Goal: Information Seeking & Learning: Compare options

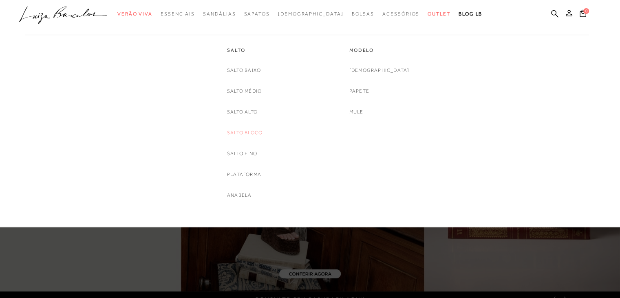
click at [244, 134] on link "Salto Bloco" at bounding box center [244, 132] width 35 height 9
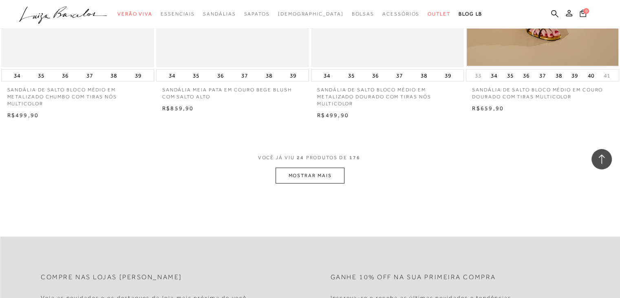
scroll to position [1644, 0]
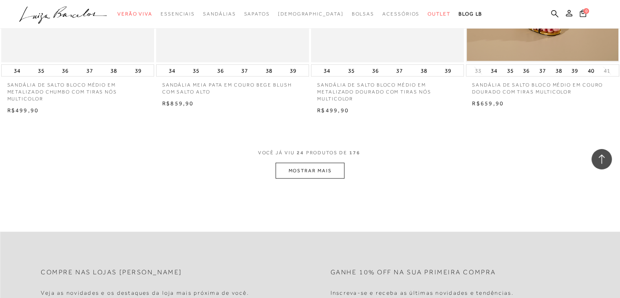
click at [318, 168] on button "MOSTRAR MAIS" at bounding box center [310, 171] width 69 height 16
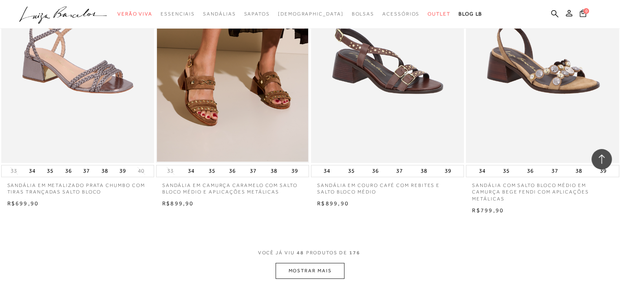
scroll to position [3278, 0]
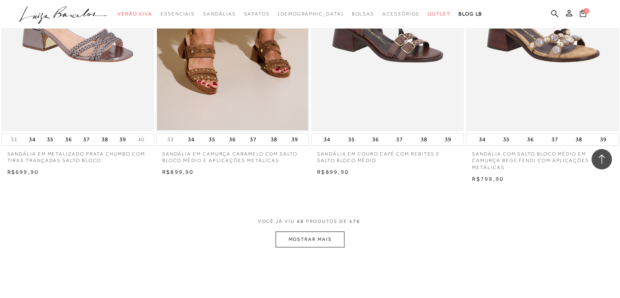
click at [326, 236] on button "MOSTRAR MAIS" at bounding box center [310, 239] width 69 height 16
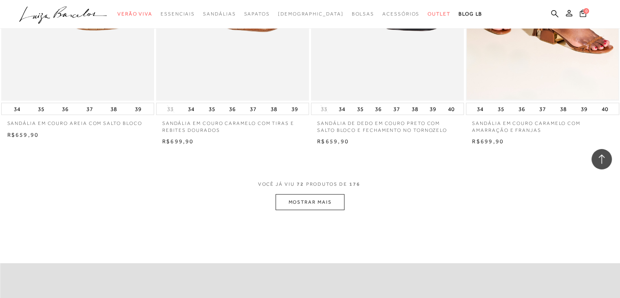
scroll to position [5024, 0]
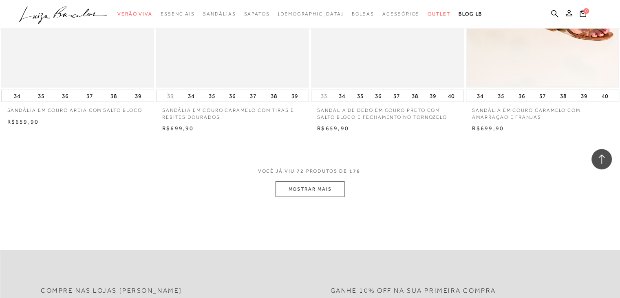
click at [311, 191] on button "MOSTRAR MAIS" at bounding box center [310, 189] width 69 height 16
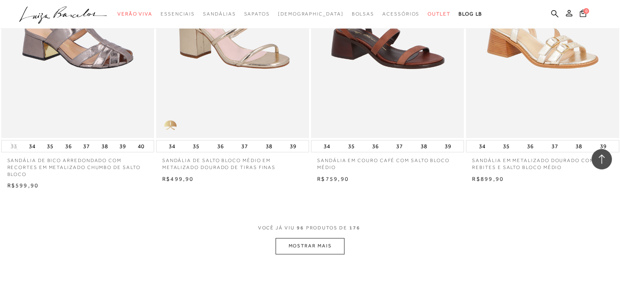
scroll to position [6710, 0]
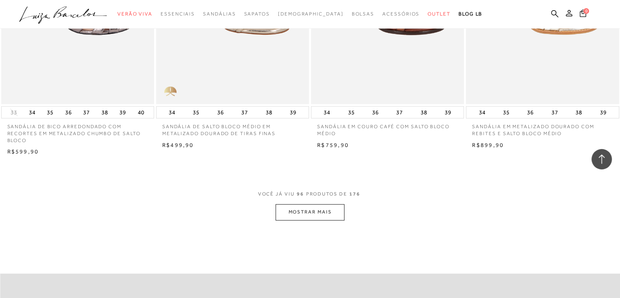
click at [322, 212] on button "MOSTRAR MAIS" at bounding box center [310, 212] width 69 height 16
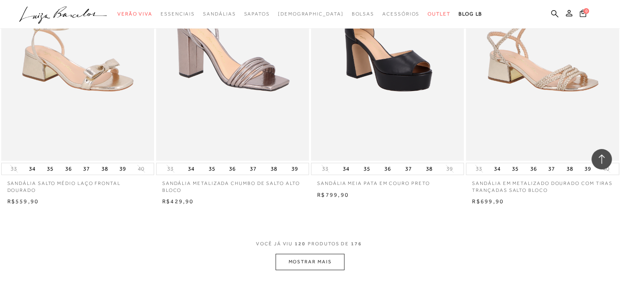
scroll to position [8495, 0]
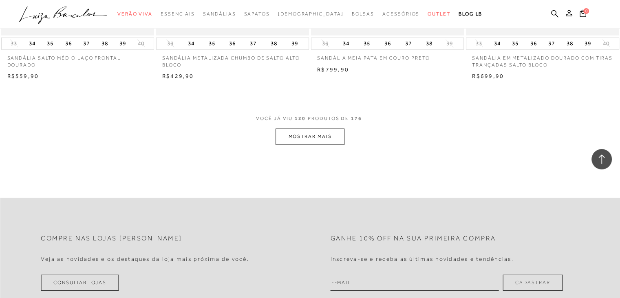
click at [307, 136] on button "MOSTRAR MAIS" at bounding box center [310, 136] width 69 height 16
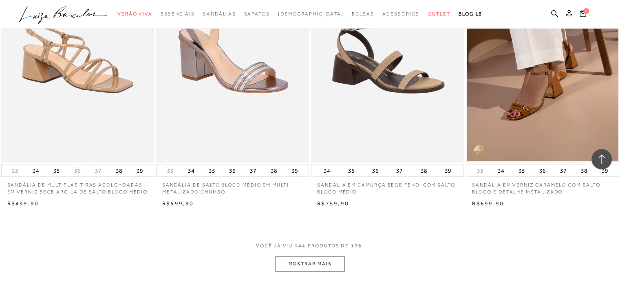
scroll to position [10157, 0]
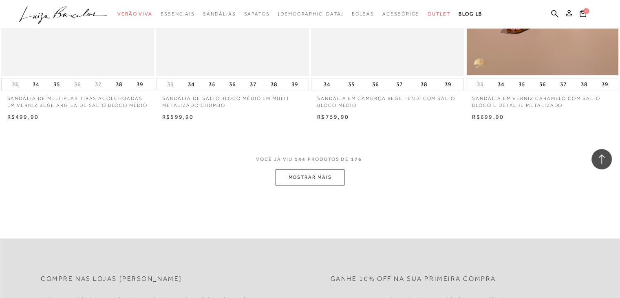
click at [305, 184] on button "MOSTRAR MAIS" at bounding box center [310, 177] width 69 height 16
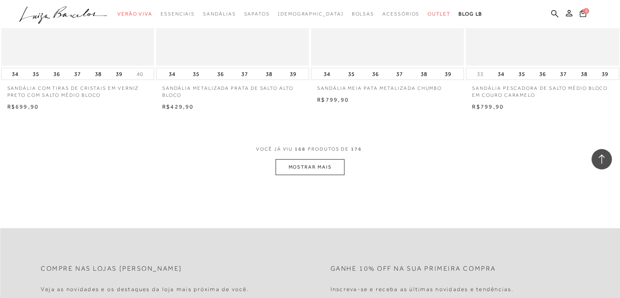
scroll to position [11969, 0]
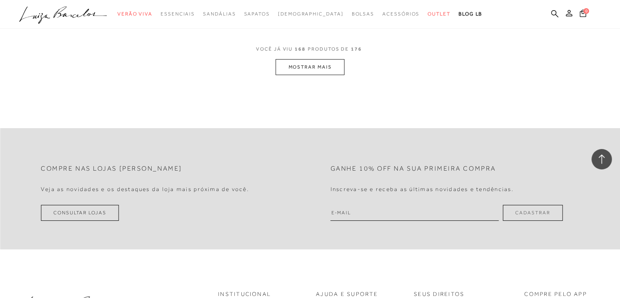
click at [297, 73] on button "MOSTRAR MAIS" at bounding box center [310, 67] width 69 height 16
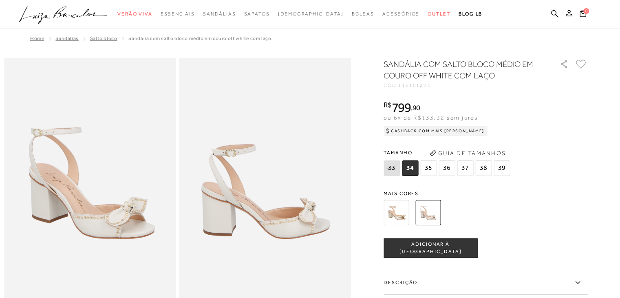
click at [431, 168] on span "35" at bounding box center [428, 167] width 16 height 15
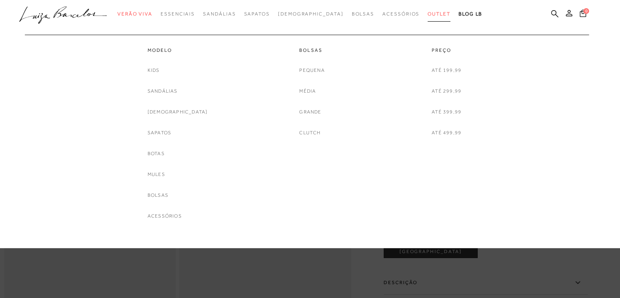
click at [428, 14] on span "Outlet" at bounding box center [439, 14] width 23 height 6
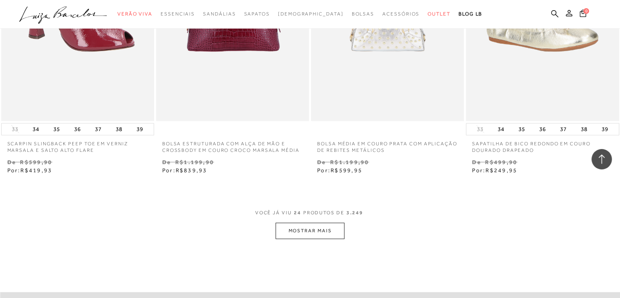
scroll to position [1675, 0]
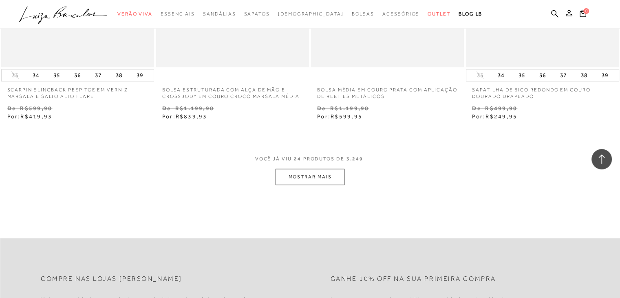
click at [304, 175] on button "MOSTRAR MAIS" at bounding box center [310, 177] width 69 height 16
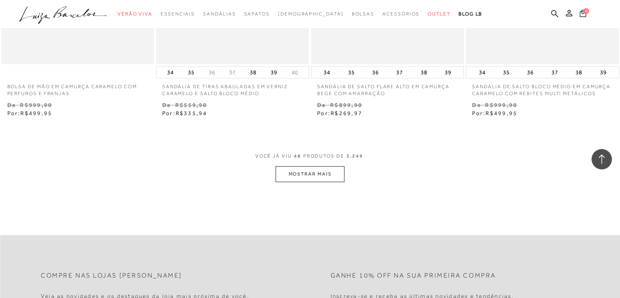
scroll to position [3510, 0]
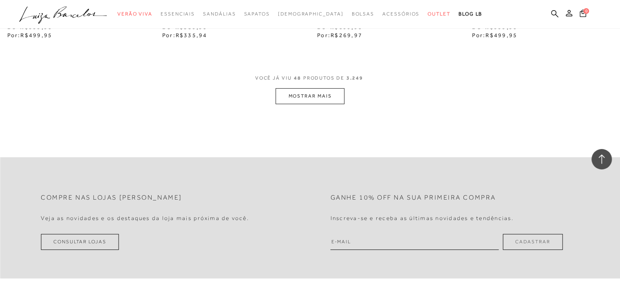
click at [316, 96] on button "MOSTRAR MAIS" at bounding box center [310, 96] width 69 height 16
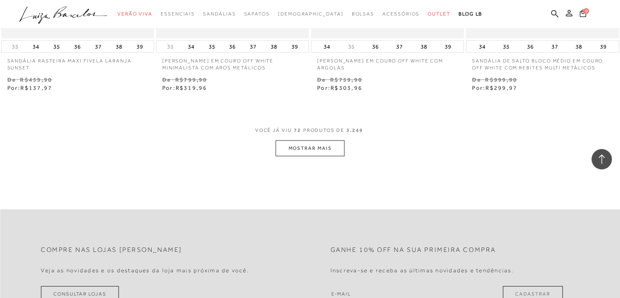
scroll to position [5238, 0]
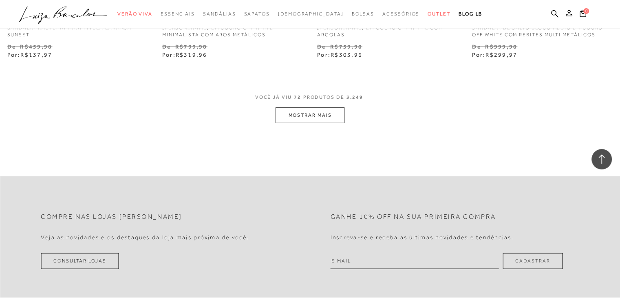
click at [315, 115] on button "MOSTRAR MAIS" at bounding box center [310, 115] width 69 height 16
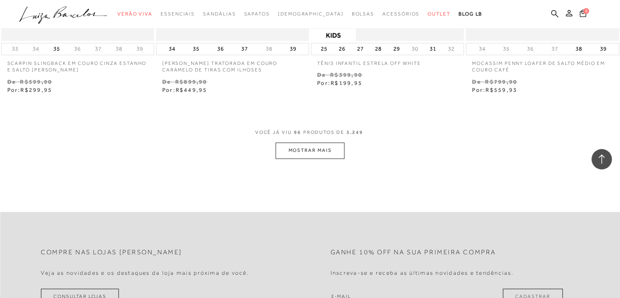
scroll to position [7001, 0]
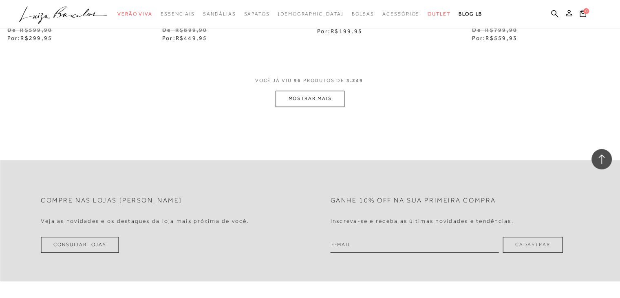
click at [323, 99] on button "MOSTRAR MAIS" at bounding box center [310, 99] width 69 height 16
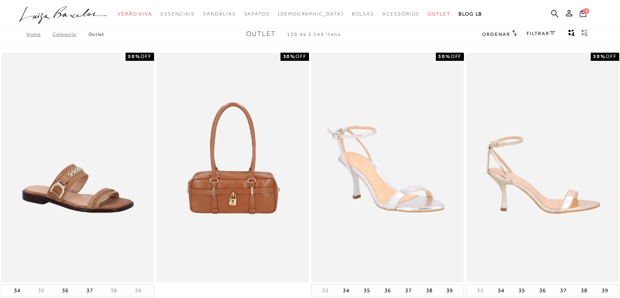
scroll to position [0, 0]
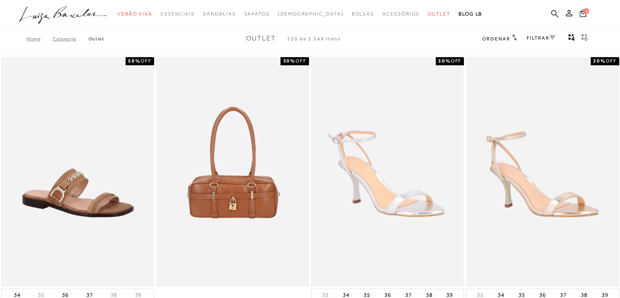
click at [545, 35] on link "FILTRAR" at bounding box center [541, 38] width 29 height 6
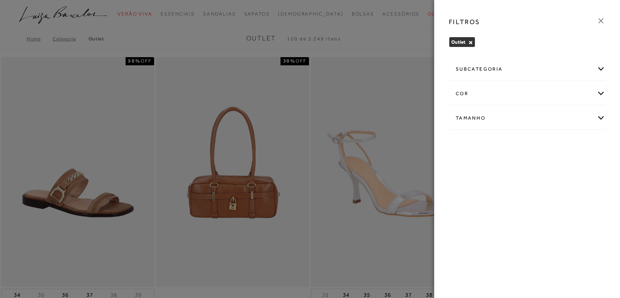
click at [598, 92] on div "cor" at bounding box center [527, 94] width 156 height 22
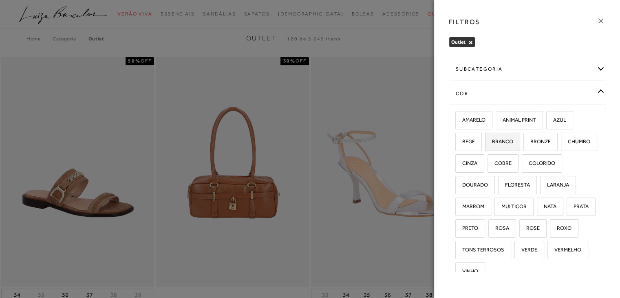
click at [504, 138] on span "BRANCO" at bounding box center [499, 141] width 27 height 6
click at [492, 139] on input "BRANCO" at bounding box center [488, 143] width 8 height 8
checkbox input "true"
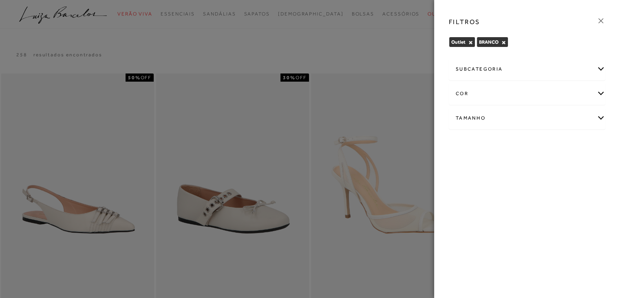
click at [601, 16] on icon at bounding box center [601, 20] width 9 height 9
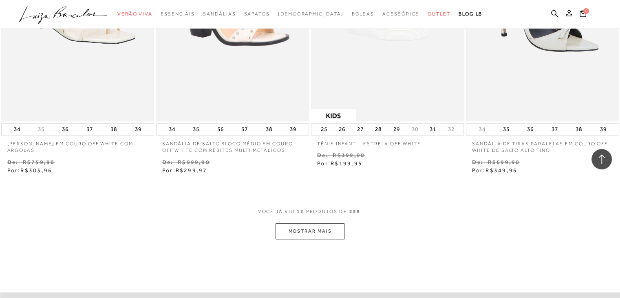
scroll to position [765, 0]
click at [324, 232] on button "MOSTRAR MAIS" at bounding box center [310, 230] width 69 height 16
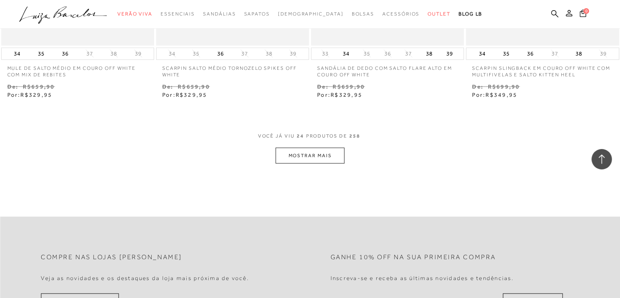
scroll to position [1731, 0]
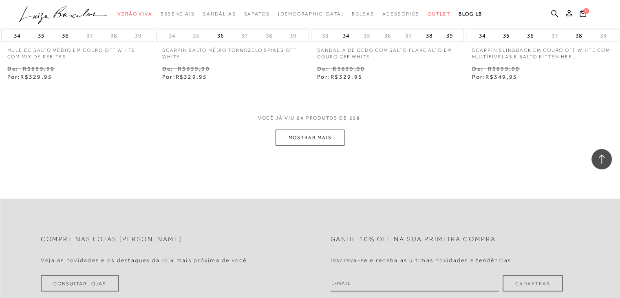
click at [319, 139] on button "MOSTRAR MAIS" at bounding box center [310, 138] width 69 height 16
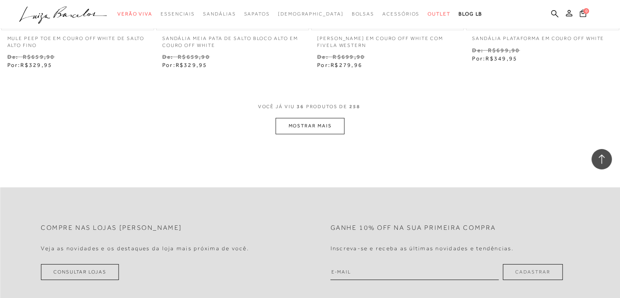
scroll to position [2695, 0]
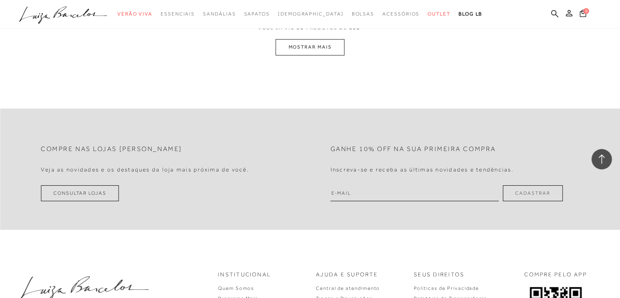
click at [307, 43] on button "MOSTRAR MAIS" at bounding box center [310, 47] width 69 height 16
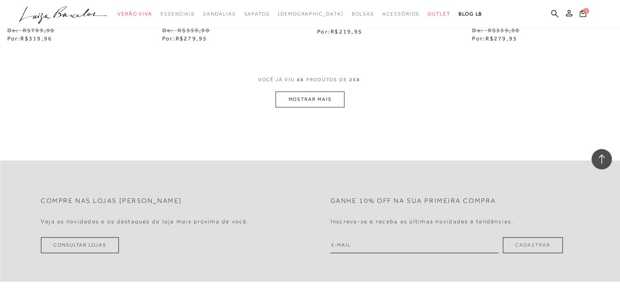
click at [309, 100] on button "MOSTRAR MAIS" at bounding box center [310, 99] width 69 height 16
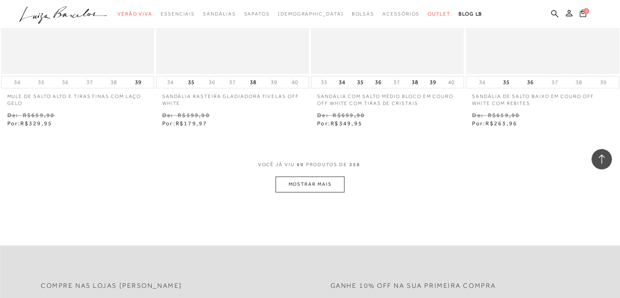
scroll to position [4356, 0]
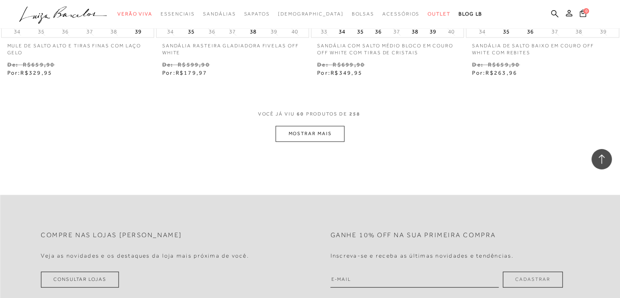
click at [307, 133] on button "MOSTRAR MAIS" at bounding box center [310, 134] width 69 height 16
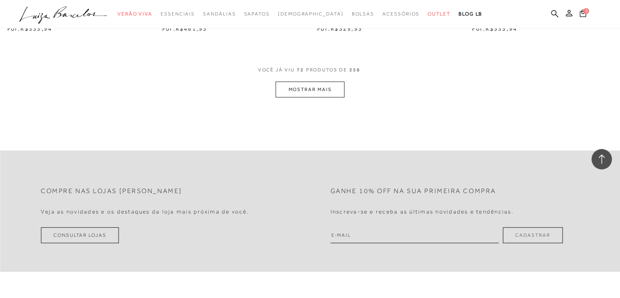
scroll to position [5280, 0]
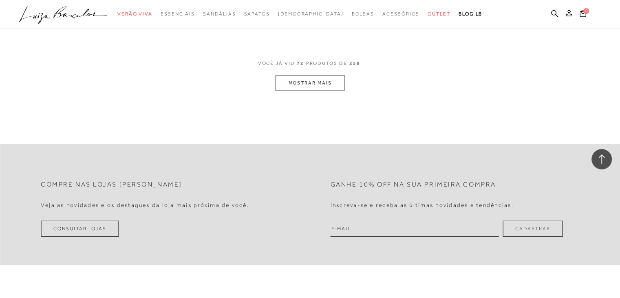
click at [312, 84] on button "MOSTRAR MAIS" at bounding box center [310, 83] width 69 height 16
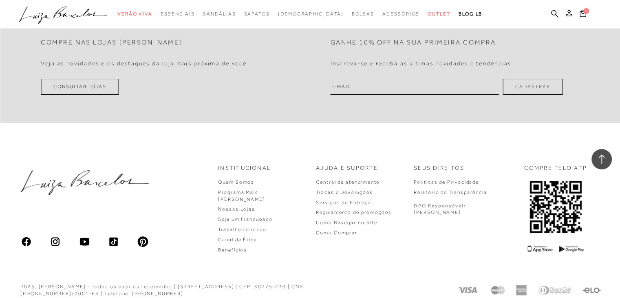
scroll to position [6082, 0]
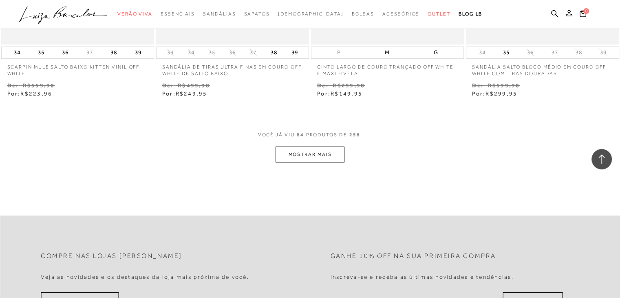
click at [304, 155] on button "MOSTRAR MAIS" at bounding box center [310, 154] width 69 height 16
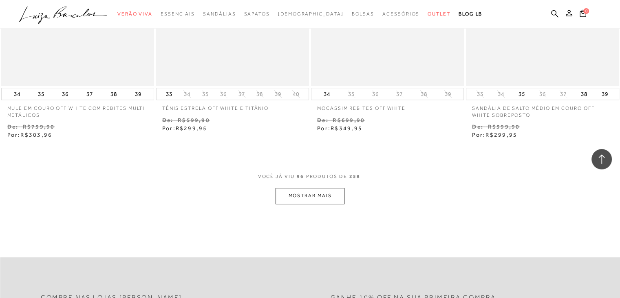
scroll to position [6957, 0]
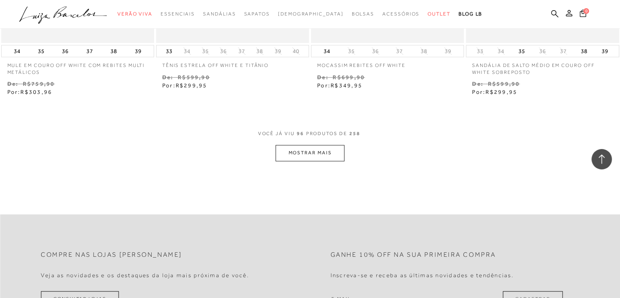
click at [312, 148] on button "MOSTRAR MAIS" at bounding box center [310, 153] width 69 height 16
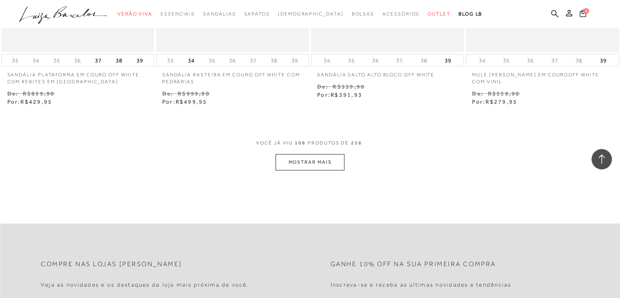
scroll to position [7907, 0]
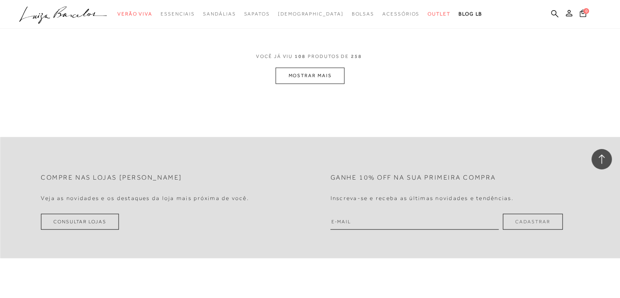
click at [308, 70] on button "MOSTRAR MAIS" at bounding box center [310, 76] width 69 height 16
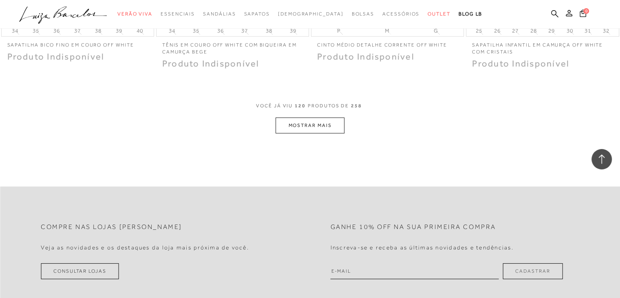
scroll to position [8734, 0]
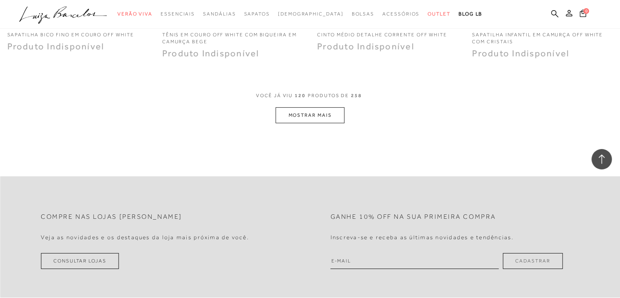
click at [318, 112] on button "MOSTRAR MAIS" at bounding box center [310, 115] width 69 height 16
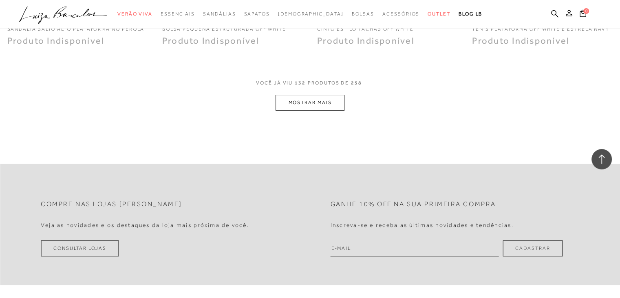
scroll to position [9580, 0]
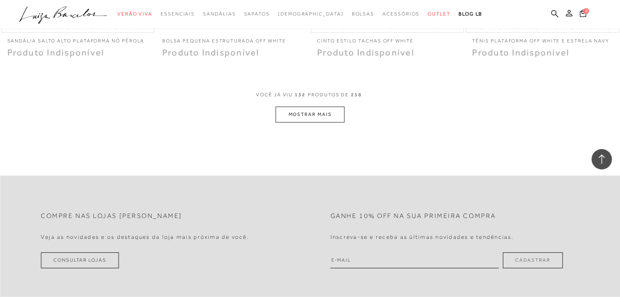
click at [313, 113] on button "MOSTRAR MAIS" at bounding box center [310, 114] width 69 height 16
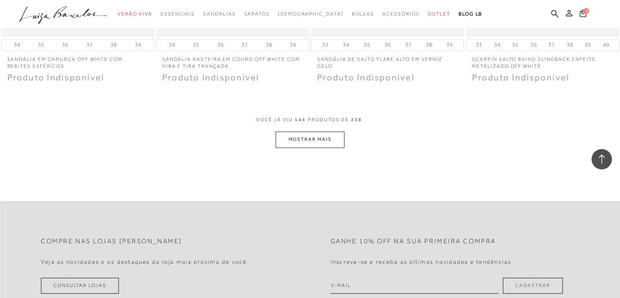
scroll to position [10344, 0]
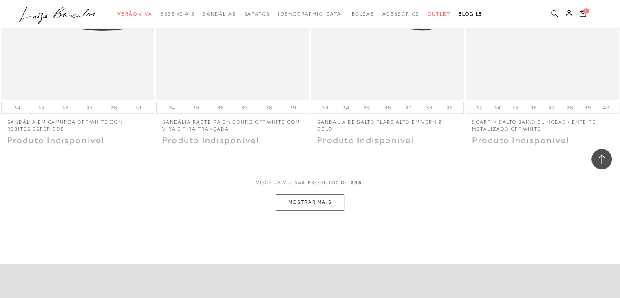
click at [325, 202] on button "MOSTRAR MAIS" at bounding box center [310, 202] width 69 height 16
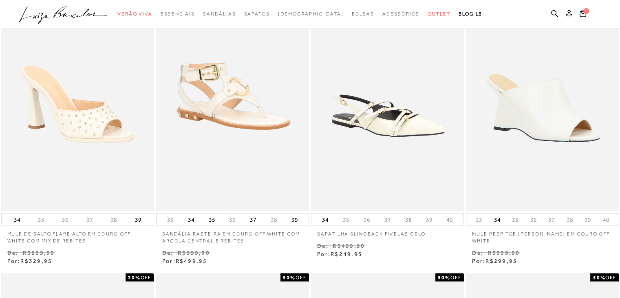
scroll to position [0, 0]
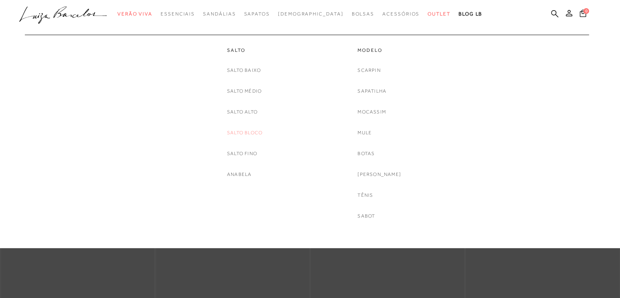
click at [246, 133] on link "Salto Bloco" at bounding box center [244, 132] width 35 height 9
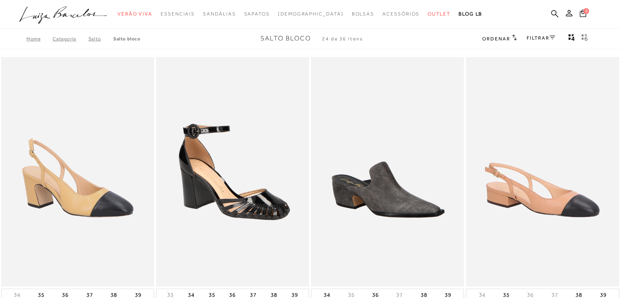
click at [548, 42] on div "FILTRAR" at bounding box center [541, 38] width 29 height 11
click at [546, 40] on link "FILTRAR" at bounding box center [541, 38] width 29 height 6
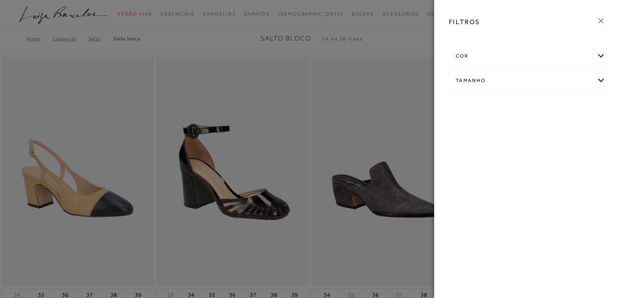
click at [599, 55] on div "cor" at bounding box center [527, 56] width 156 height 22
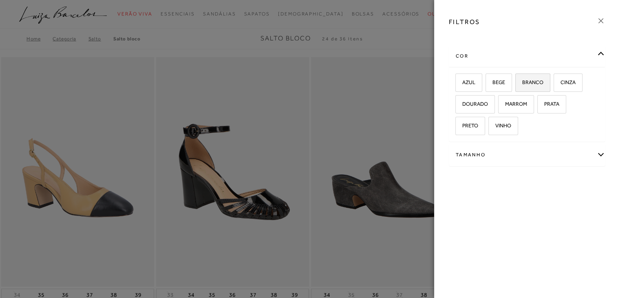
click at [539, 85] on label "BRANCO" at bounding box center [533, 83] width 34 height 18
click at [522, 85] on input "BRANCO" at bounding box center [518, 84] width 8 height 8
checkbox input "true"
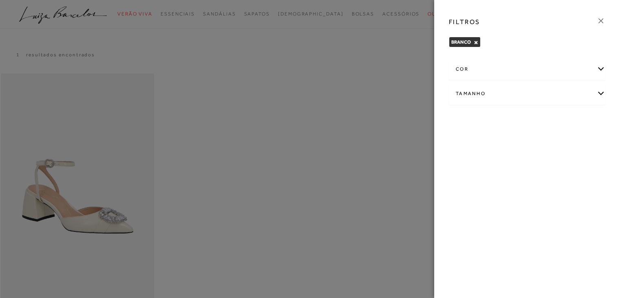
click at [602, 20] on icon at bounding box center [601, 20] width 9 height 9
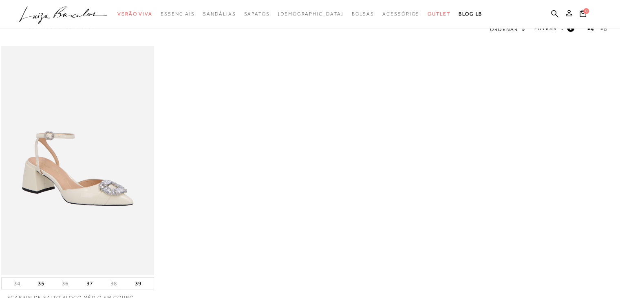
scroll to position [76, 0]
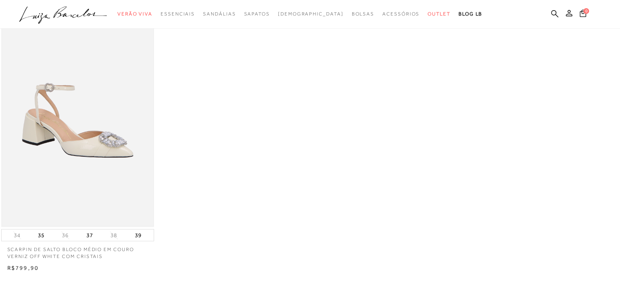
click at [49, 132] on img at bounding box center [77, 112] width 151 height 227
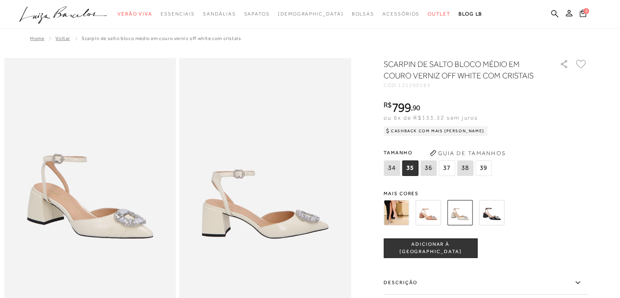
click at [400, 210] on img at bounding box center [396, 212] width 25 height 25
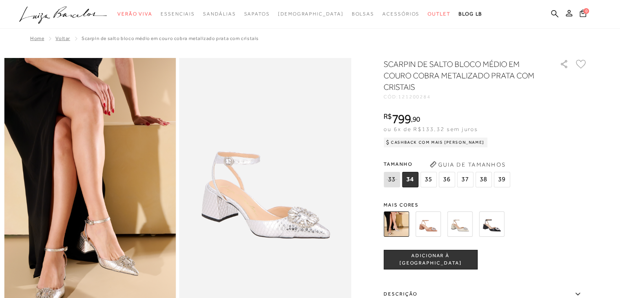
click at [466, 224] on img at bounding box center [459, 223] width 25 height 25
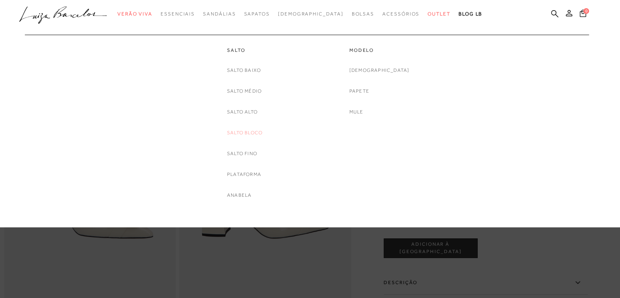
click at [245, 133] on link "Salto Bloco" at bounding box center [244, 132] width 35 height 9
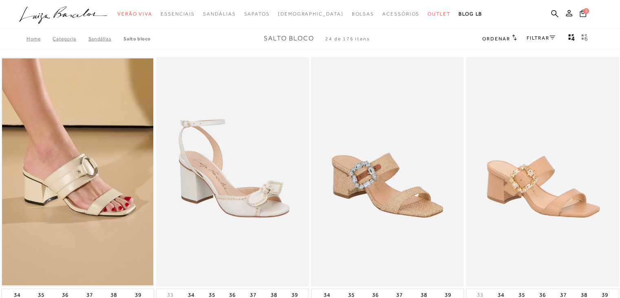
click at [551, 37] on icon at bounding box center [553, 37] width 6 height 4
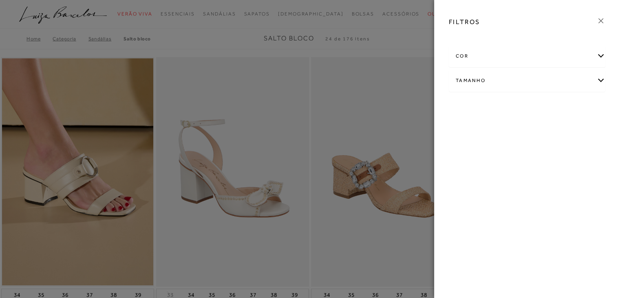
click at [597, 54] on div "cor" at bounding box center [527, 56] width 156 height 22
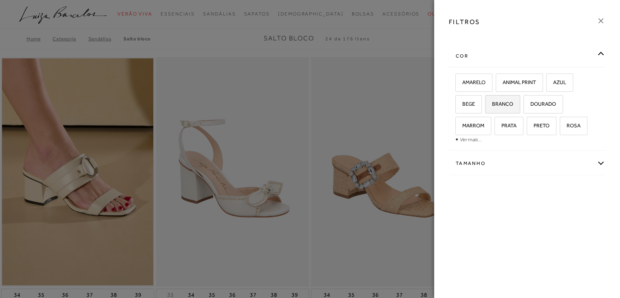
click at [508, 106] on span "BRANCO" at bounding box center [499, 104] width 27 height 6
click at [492, 106] on input "BRANCO" at bounding box center [488, 105] width 8 height 8
checkbox input "true"
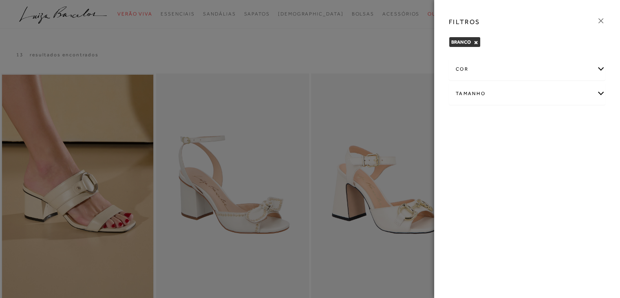
click at [600, 21] on icon at bounding box center [601, 20] width 5 height 5
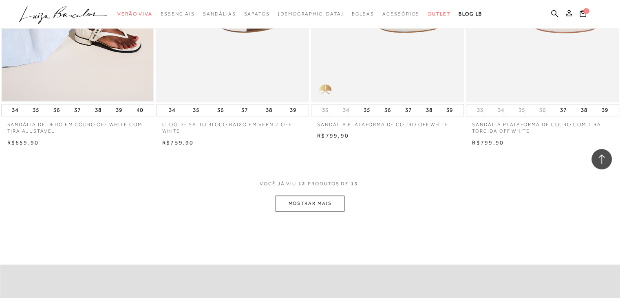
scroll to position [777, 0]
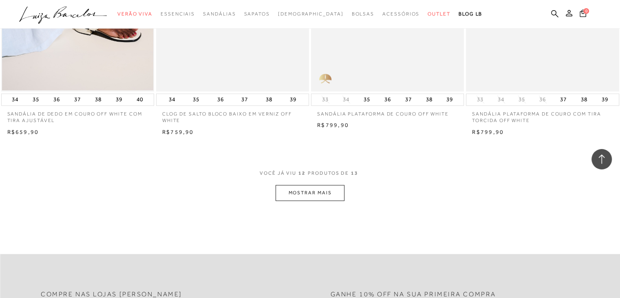
click at [320, 193] on button "MOSTRAR MAIS" at bounding box center [310, 193] width 69 height 16
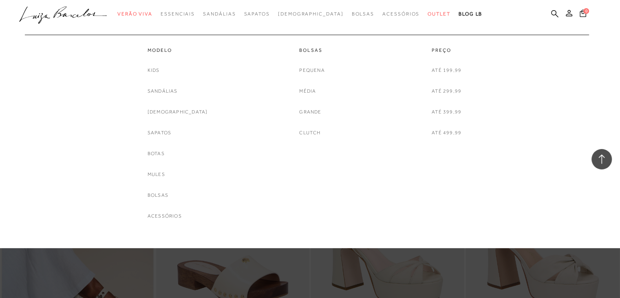
scroll to position [464, 0]
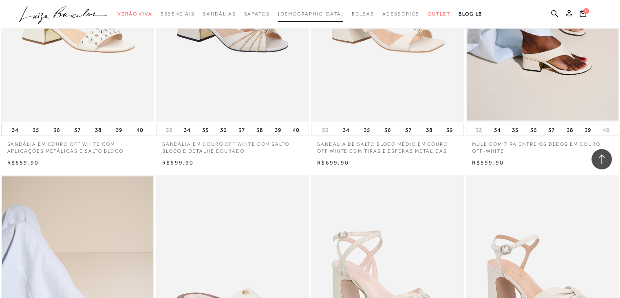
click at [300, 10] on link "[DEMOGRAPHIC_DATA]" at bounding box center [311, 14] width 66 height 15
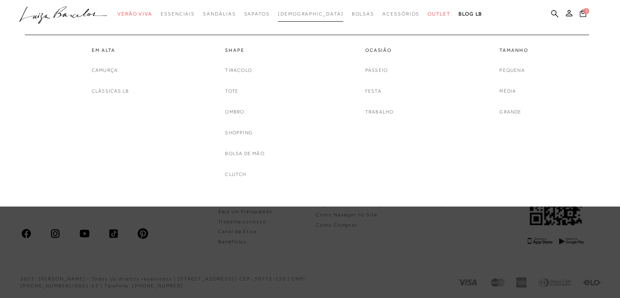
scroll to position [216, 0]
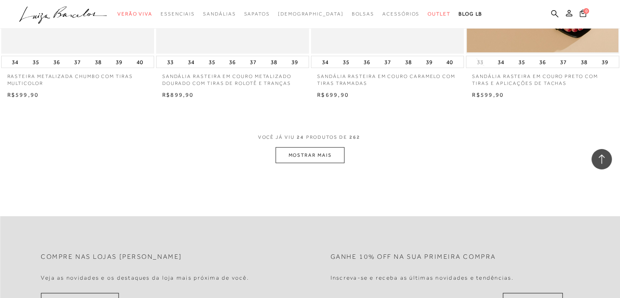
scroll to position [1672, 0]
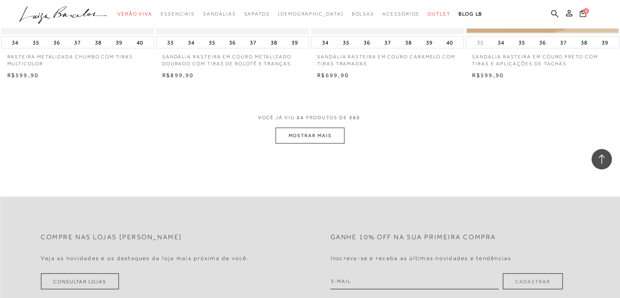
click at [297, 133] on button "MOSTRAR MAIS" at bounding box center [310, 136] width 69 height 16
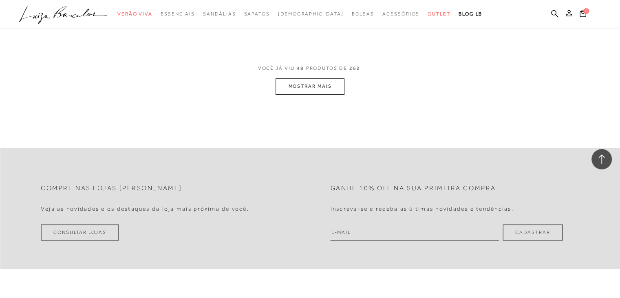
scroll to position [3482, 0]
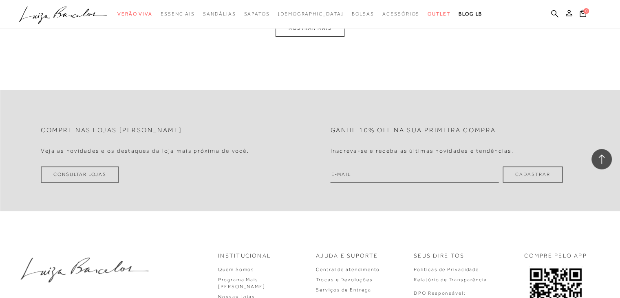
click at [332, 32] on button "MOSTRAR MAIS" at bounding box center [310, 28] width 69 height 16
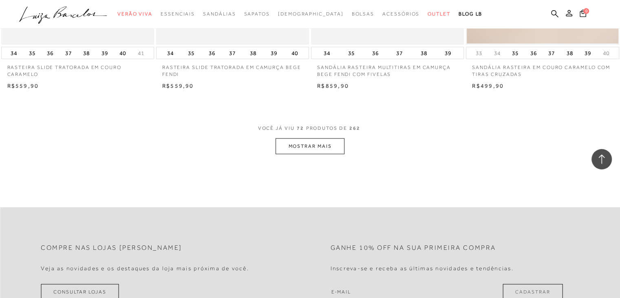
scroll to position [4989, 0]
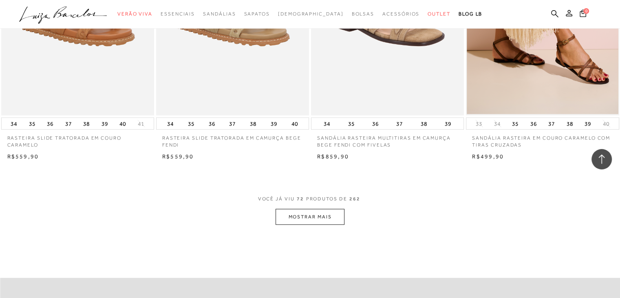
click at [305, 218] on button "MOSTRAR MAIS" at bounding box center [310, 217] width 69 height 16
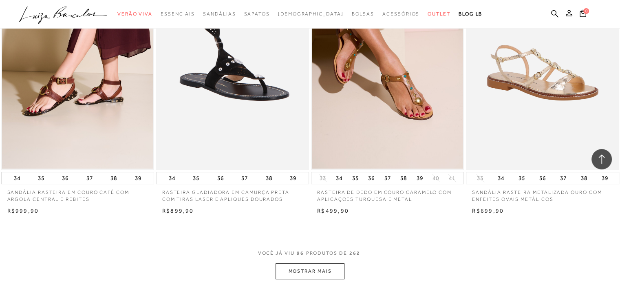
scroll to position [6756, 0]
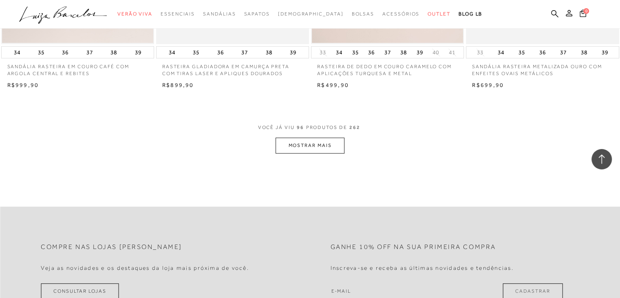
click at [318, 147] on button "MOSTRAR MAIS" at bounding box center [310, 145] width 69 height 16
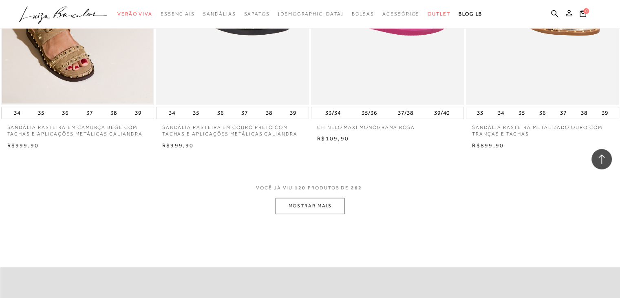
scroll to position [8429, 0]
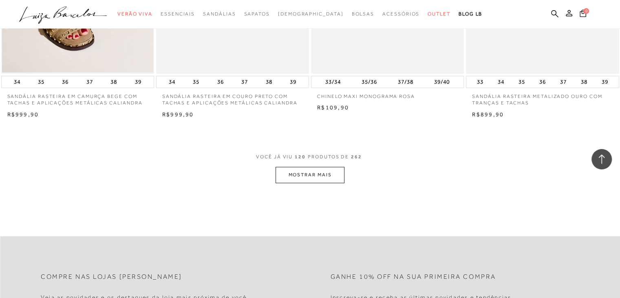
click at [327, 176] on button "MOSTRAR MAIS" at bounding box center [310, 175] width 69 height 16
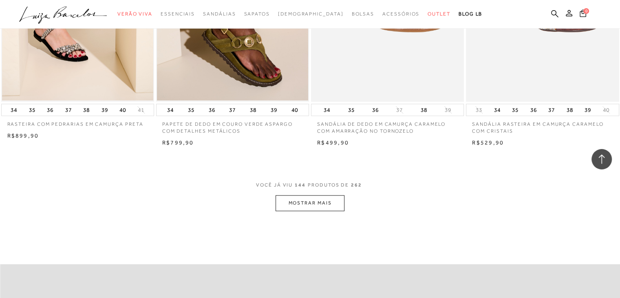
scroll to position [10232, 0]
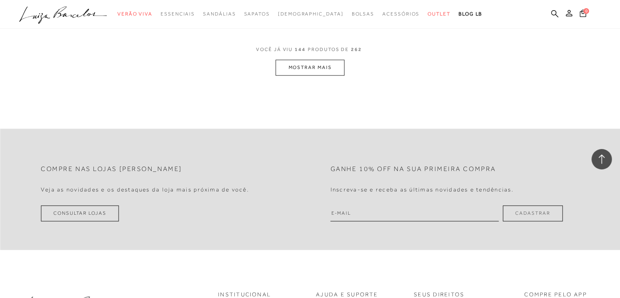
click at [294, 66] on button "MOSTRAR MAIS" at bounding box center [310, 68] width 69 height 16
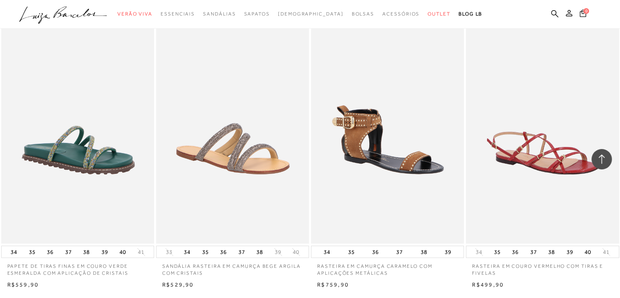
scroll to position [11864, 0]
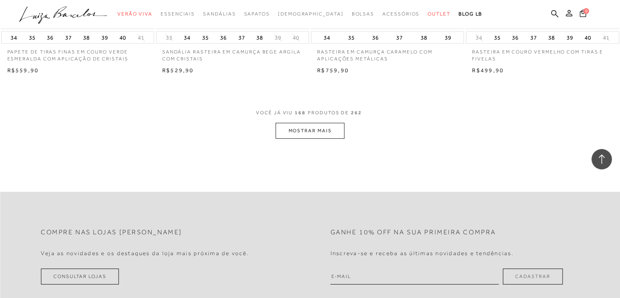
click at [313, 127] on button "MOSTRAR MAIS" at bounding box center [310, 131] width 69 height 16
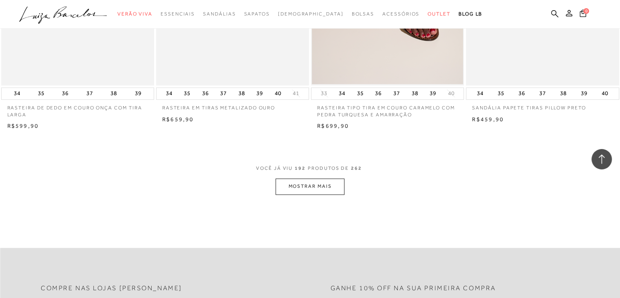
scroll to position [13569, 0]
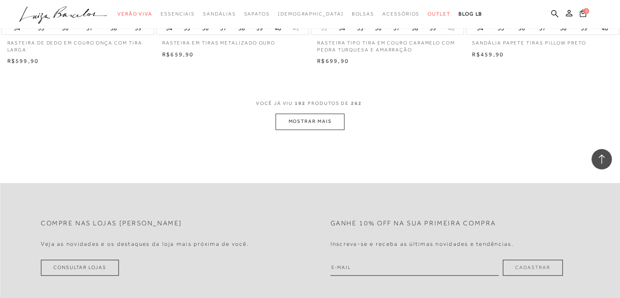
click at [306, 118] on button "MOSTRAR MAIS" at bounding box center [310, 121] width 69 height 16
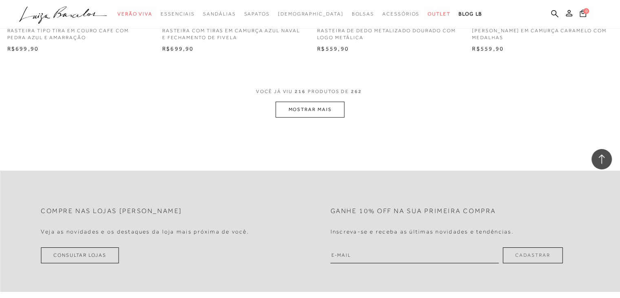
scroll to position [15339, 0]
